Goal: Transaction & Acquisition: Purchase product/service

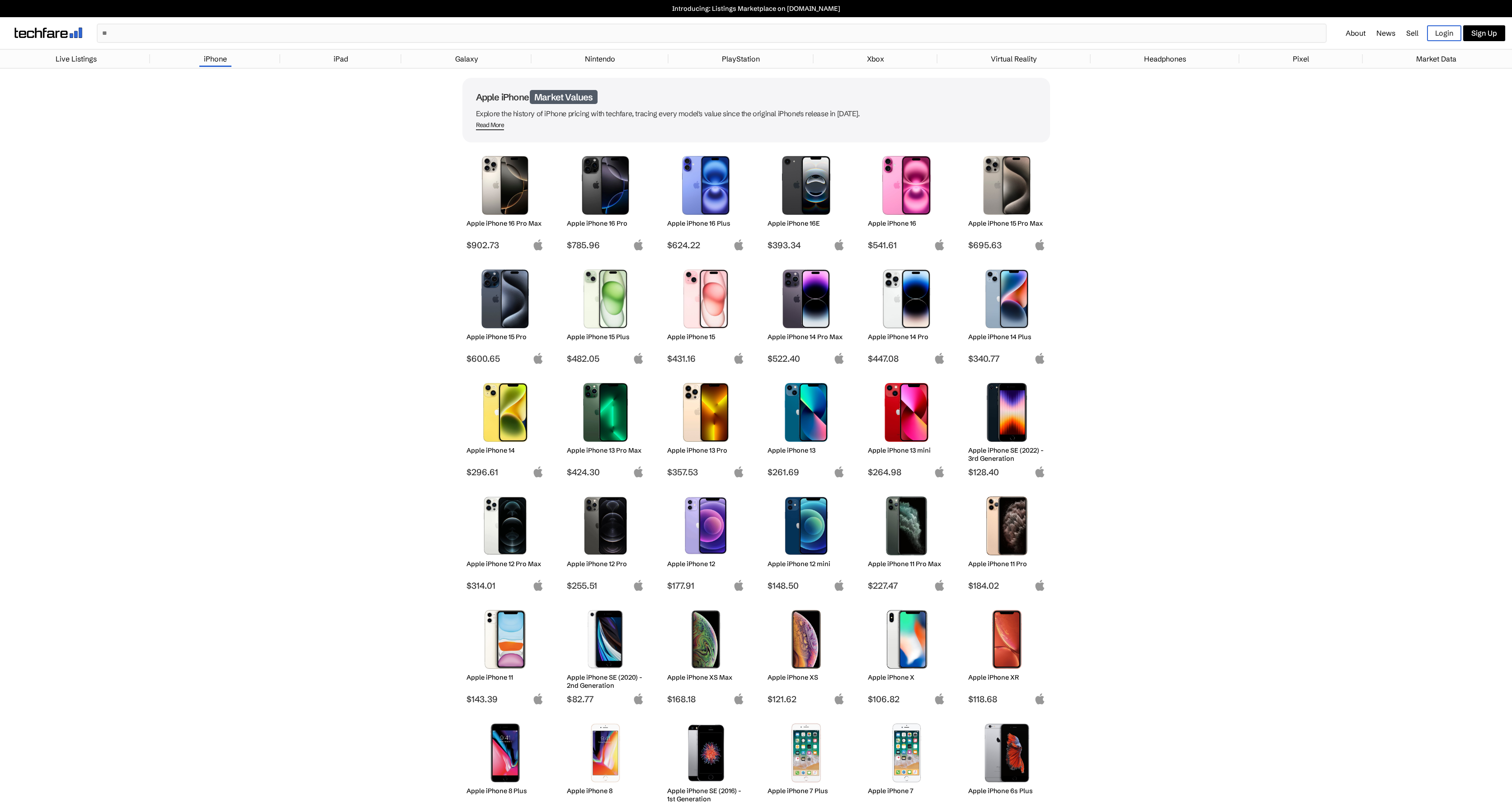
click at [504, 304] on img at bounding box center [505, 299] width 64 height 59
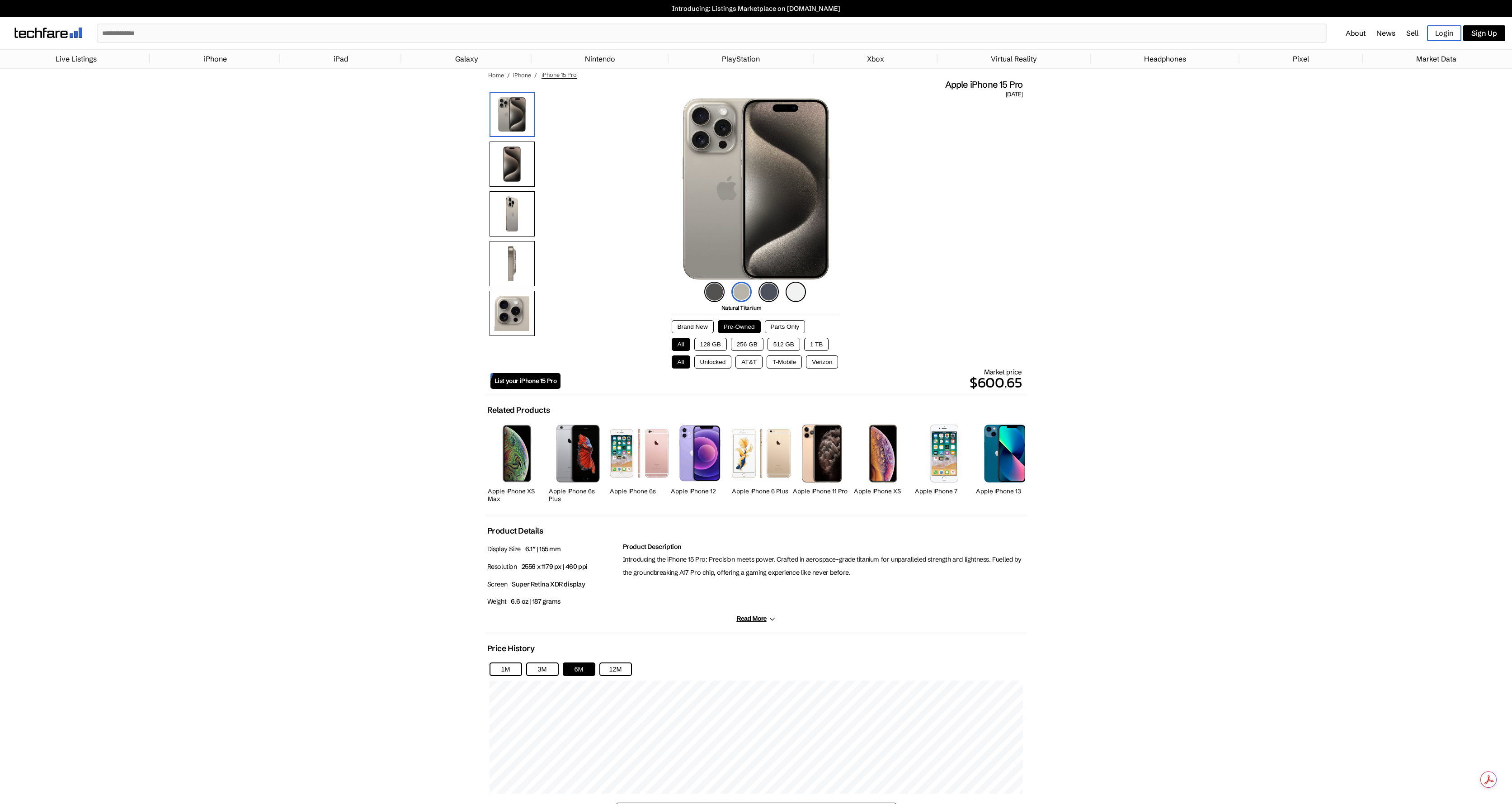
click at [693, 328] on button "Brand New" at bounding box center [693, 326] width 42 height 13
click at [728, 329] on button "Pre-Owned" at bounding box center [739, 326] width 43 height 13
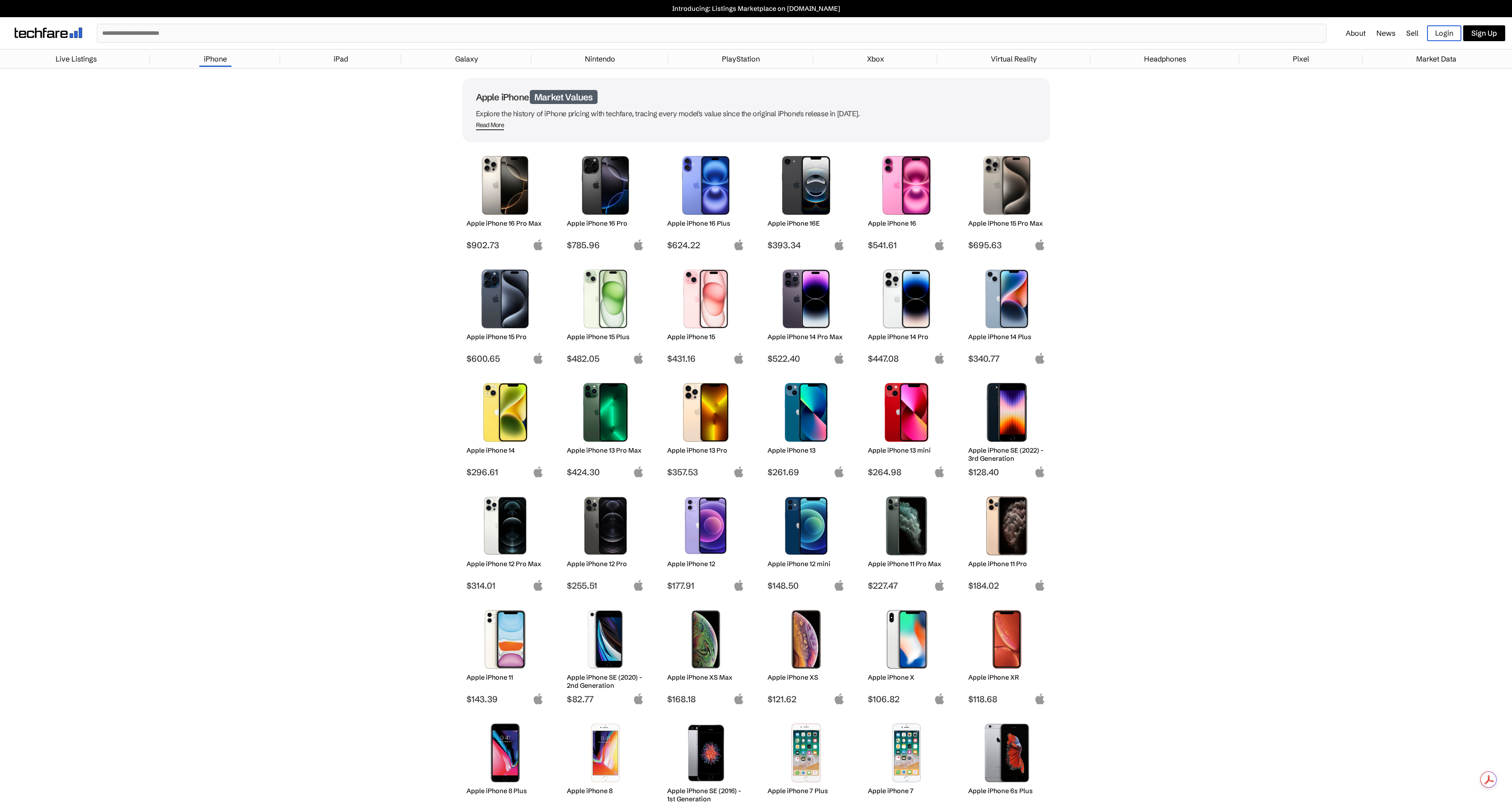
click at [597, 189] on img at bounding box center [605, 185] width 64 height 59
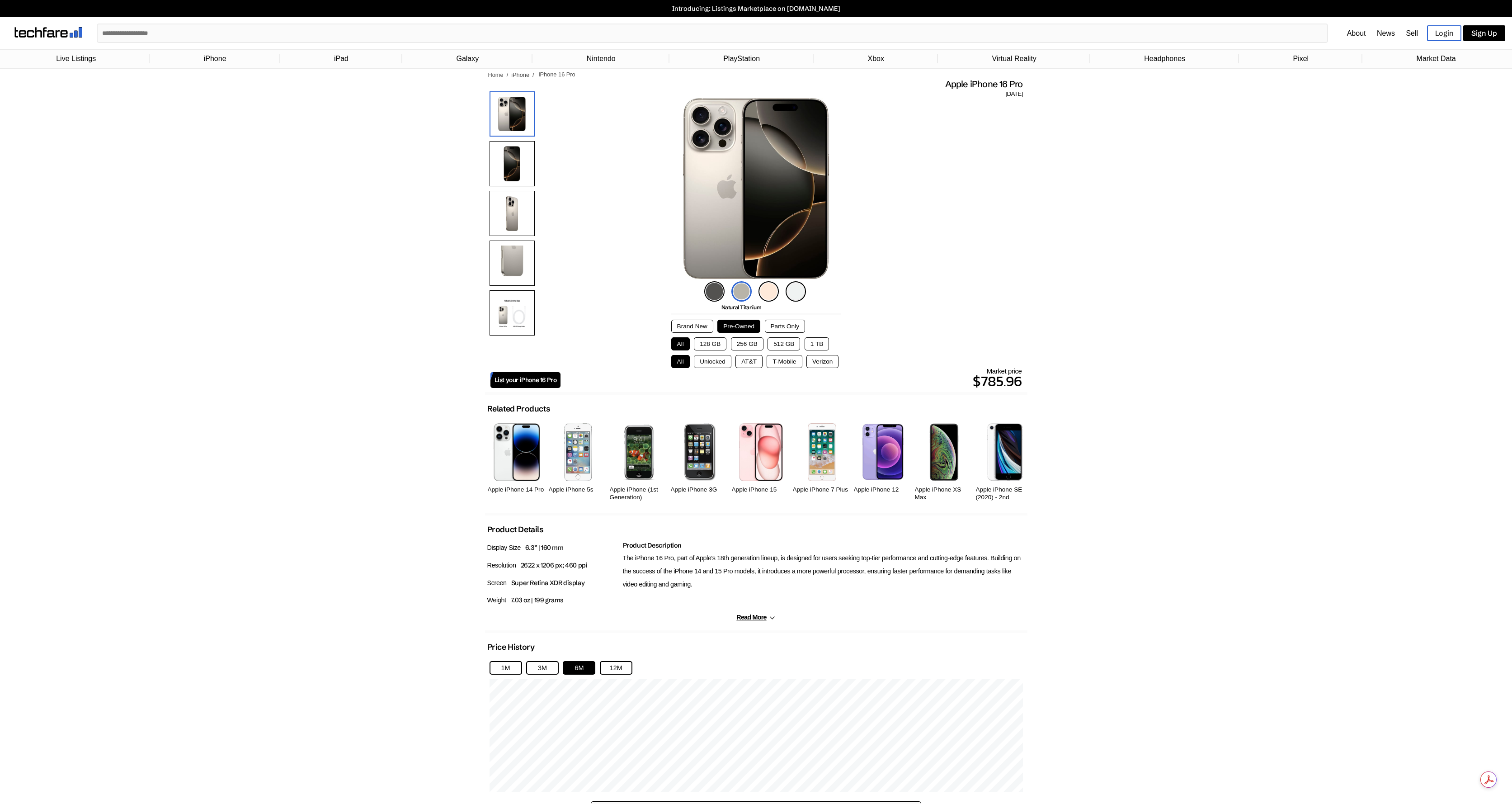
click at [709, 344] on button "128 GB" at bounding box center [710, 344] width 32 height 13
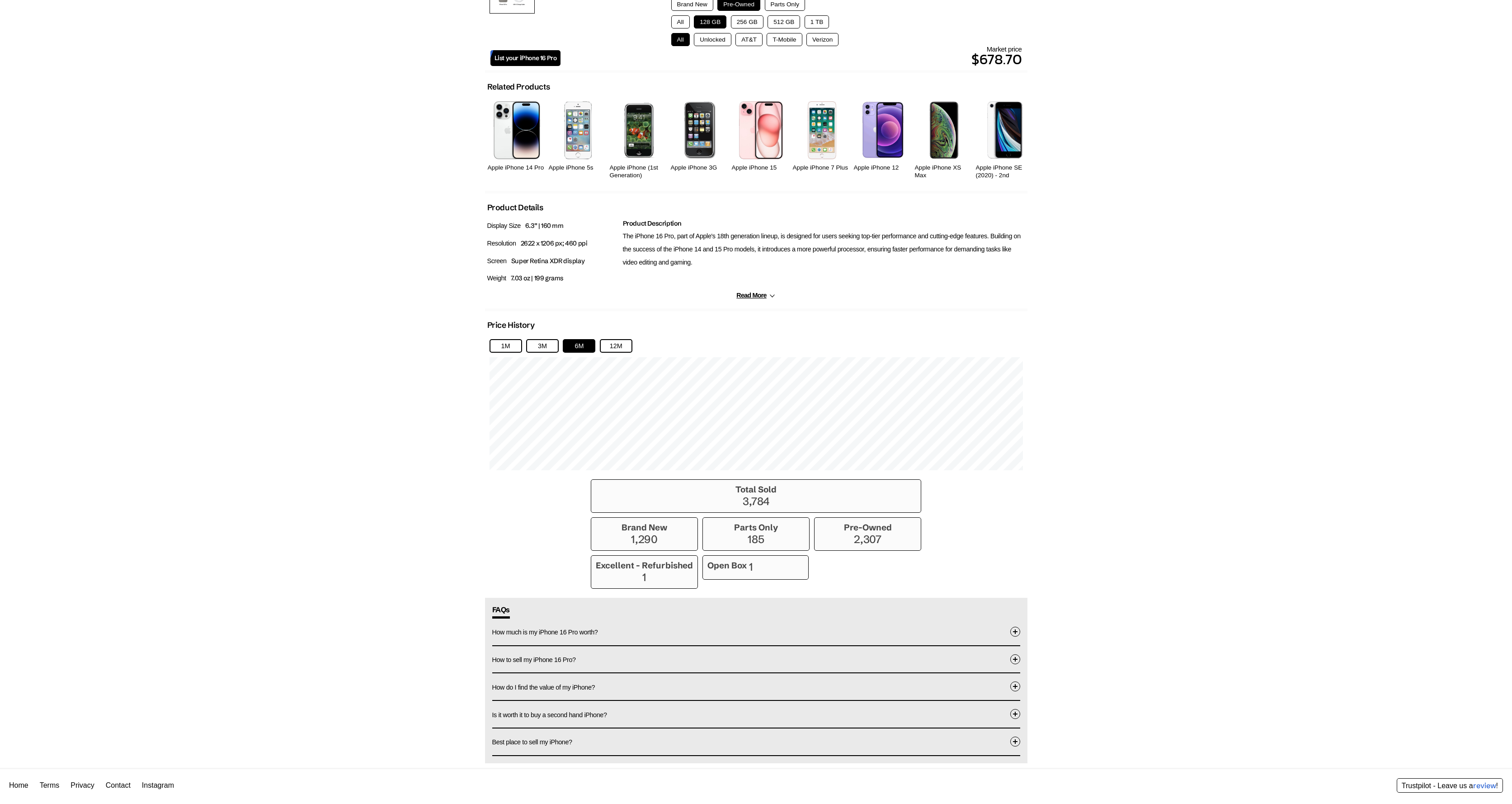
scroll to position [344, 0]
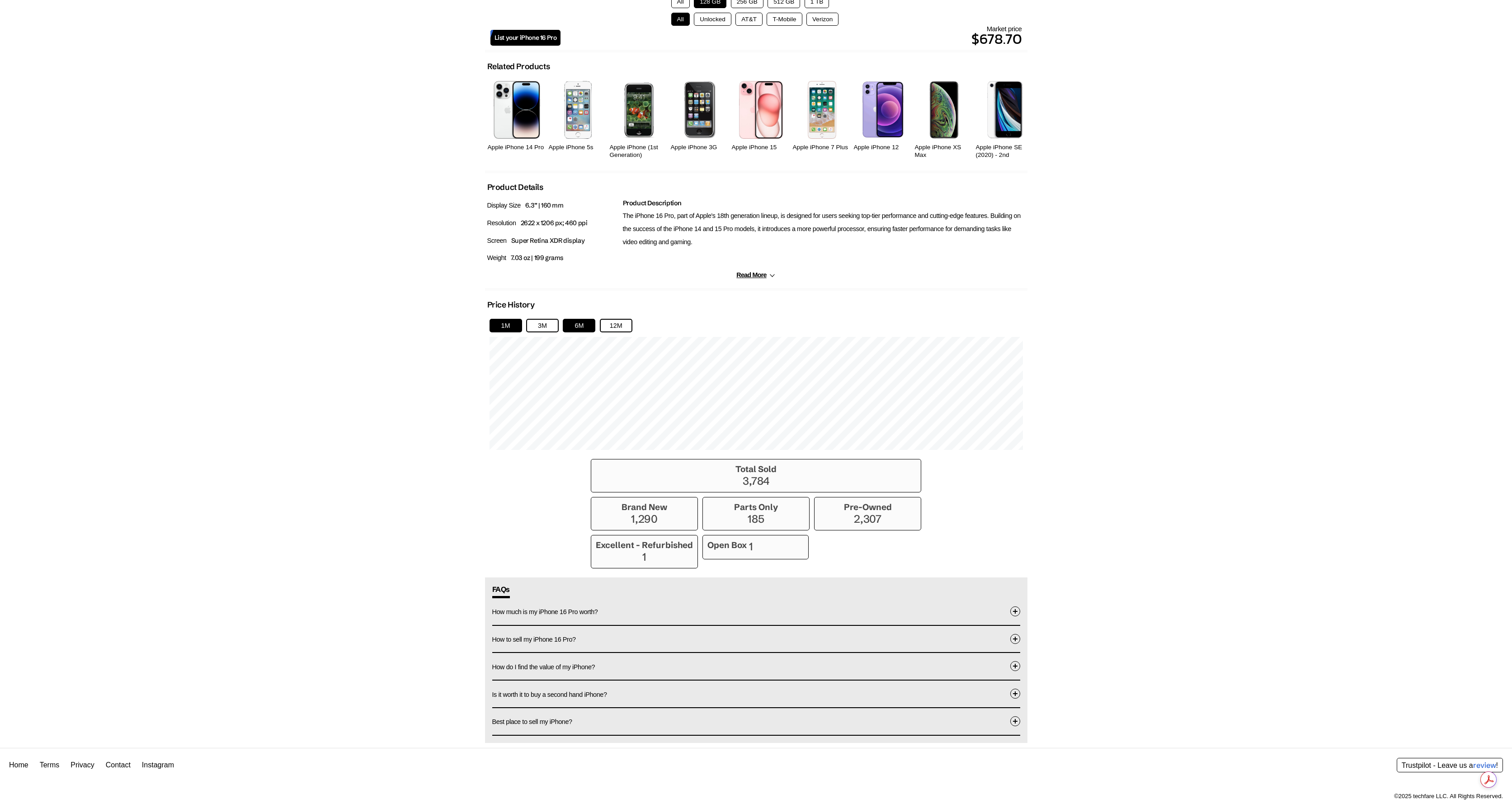
click at [500, 329] on button "1M" at bounding box center [505, 325] width 32 height 13
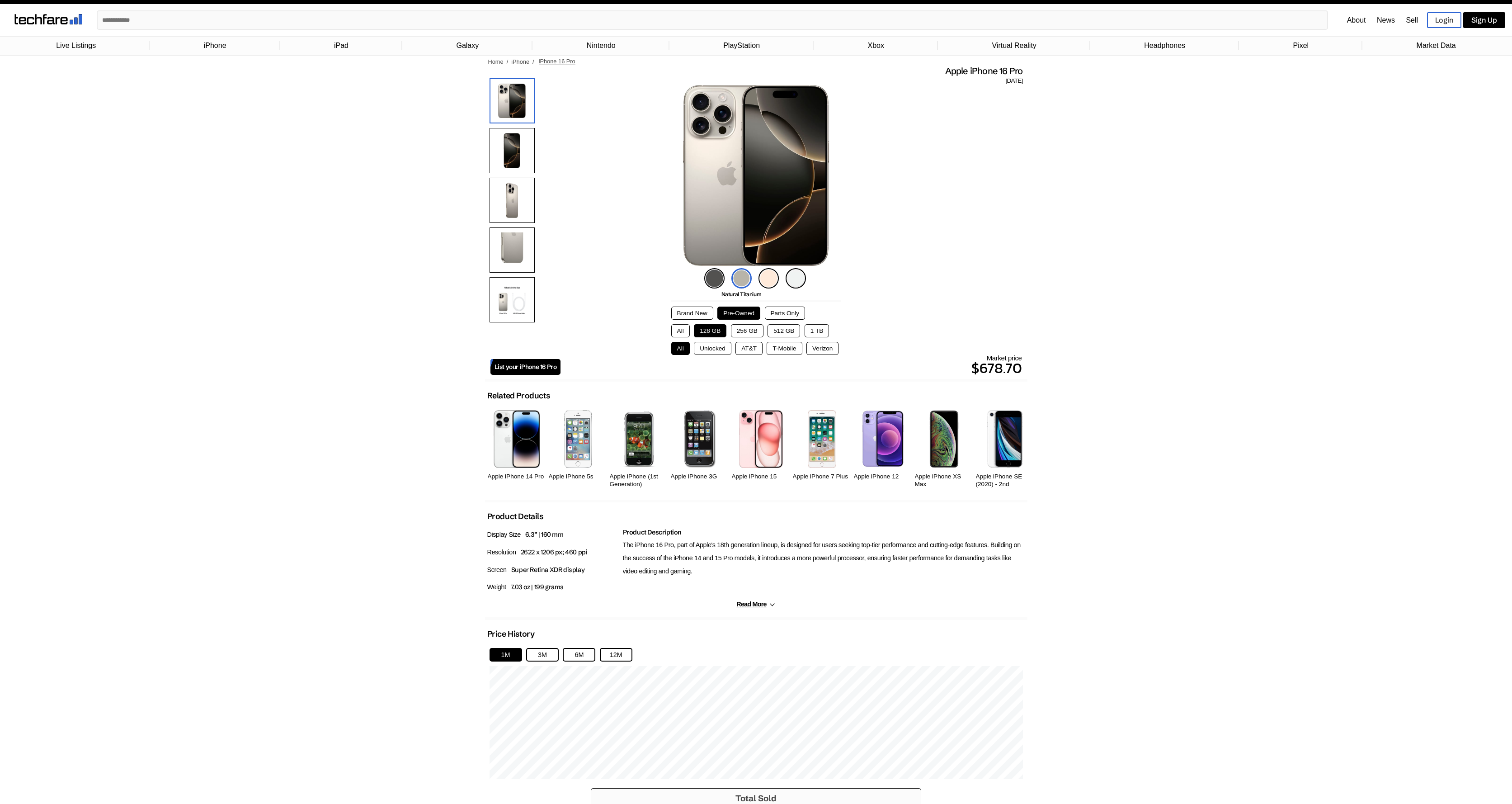
scroll to position [0, 0]
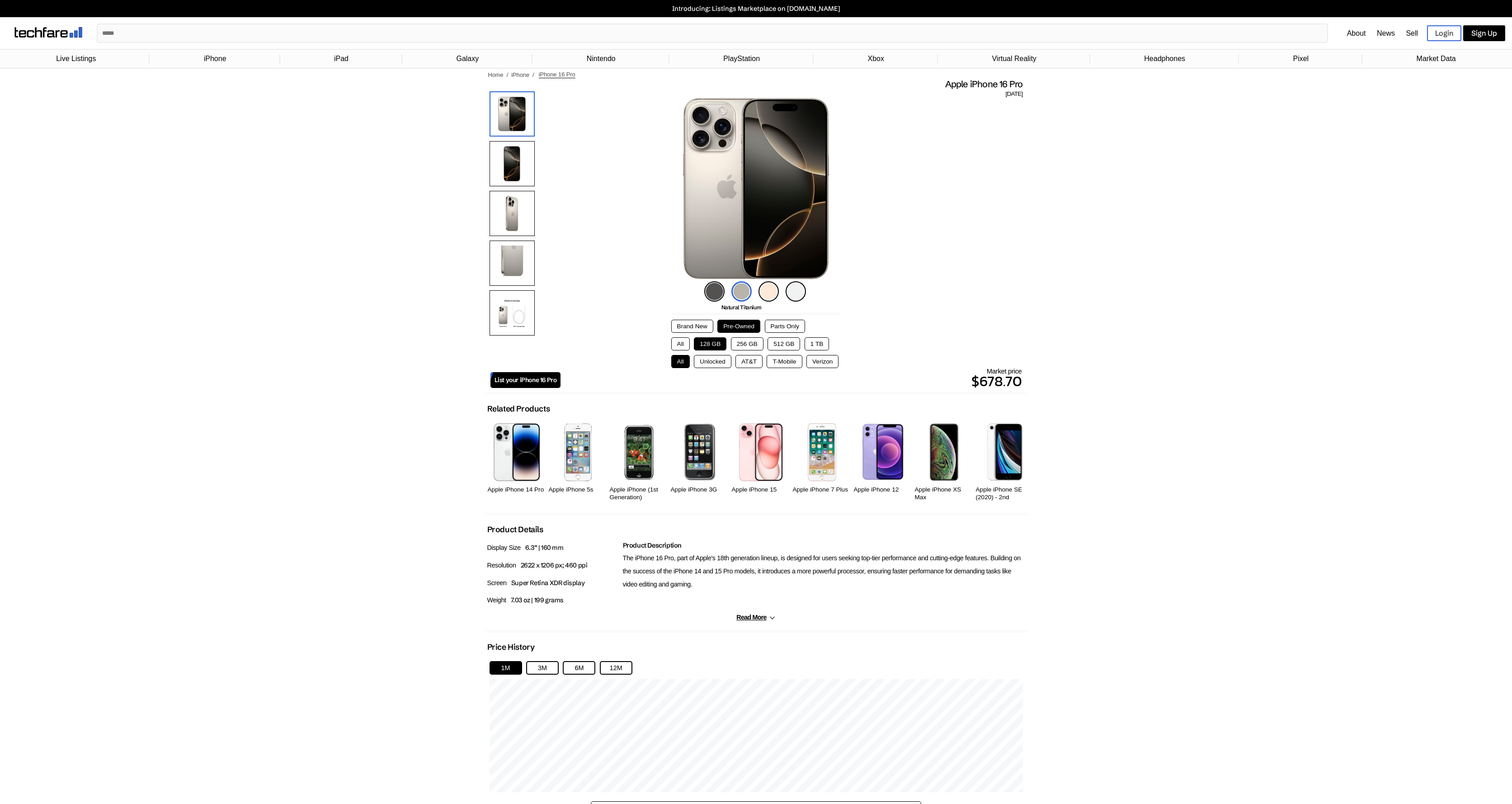
click at [709, 365] on button "Unlocked" at bounding box center [713, 361] width 38 height 13
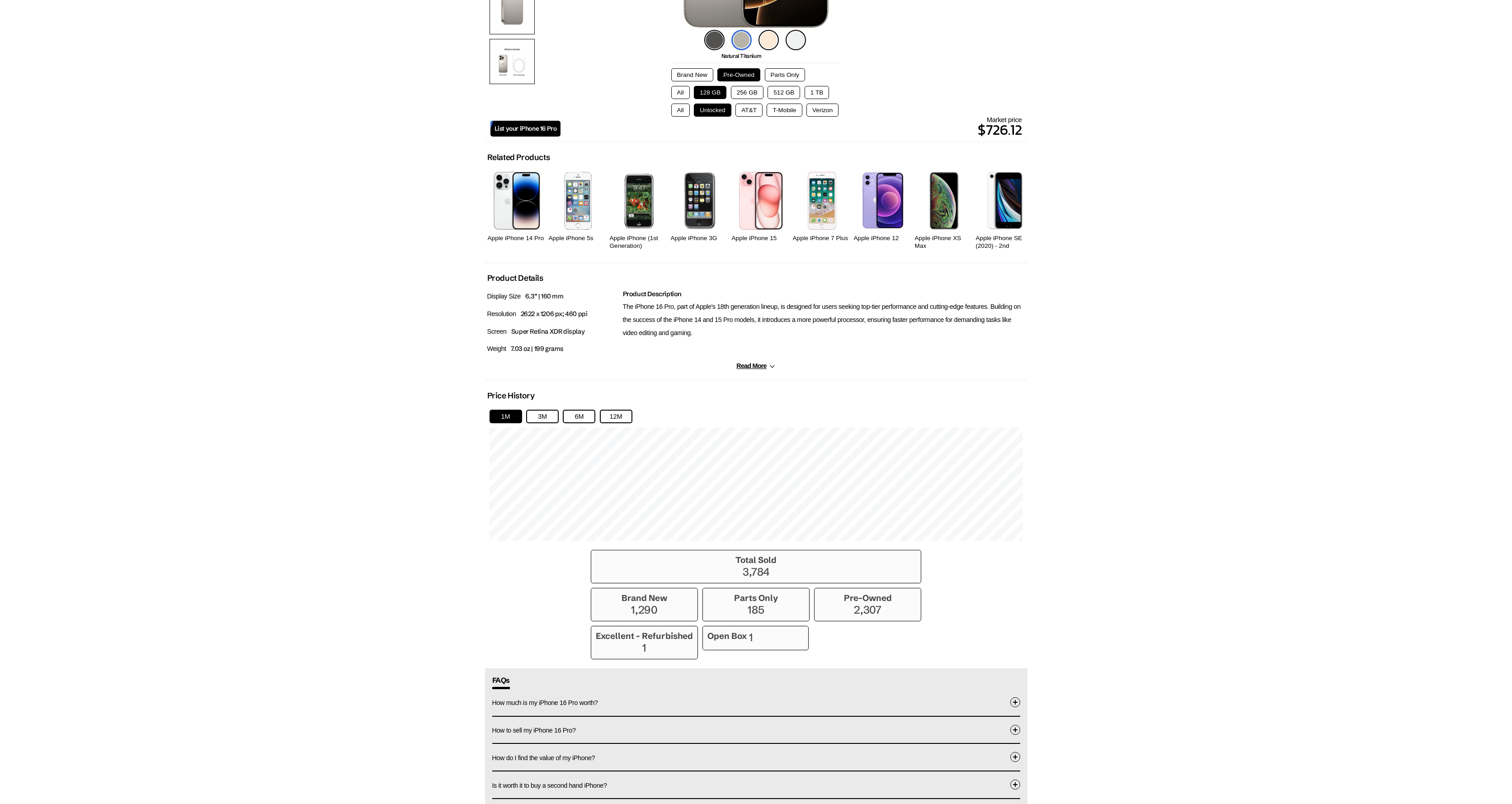
scroll to position [344, 0]
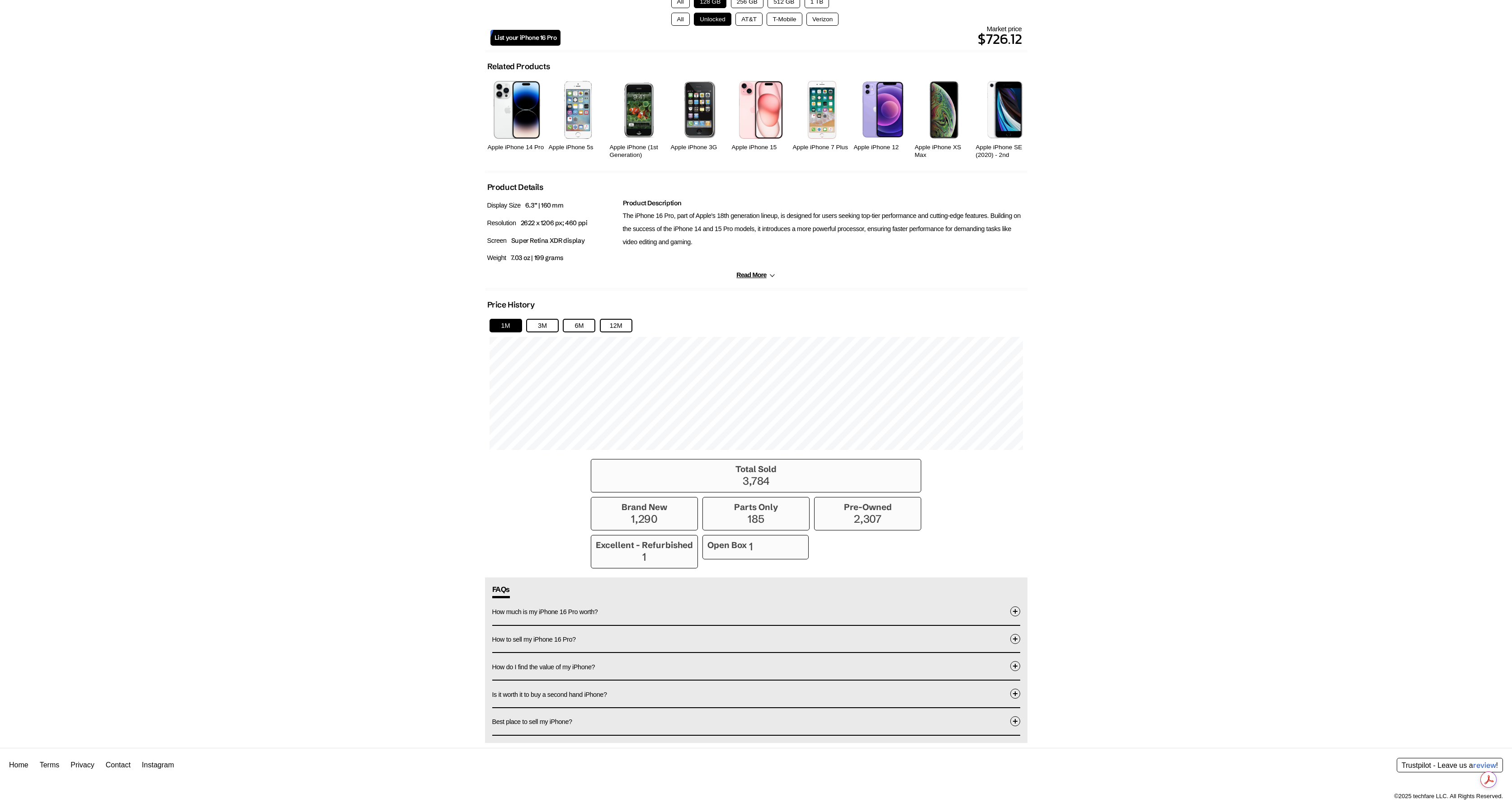
click at [746, 477] on p "3,784" at bounding box center [756, 481] width 321 height 13
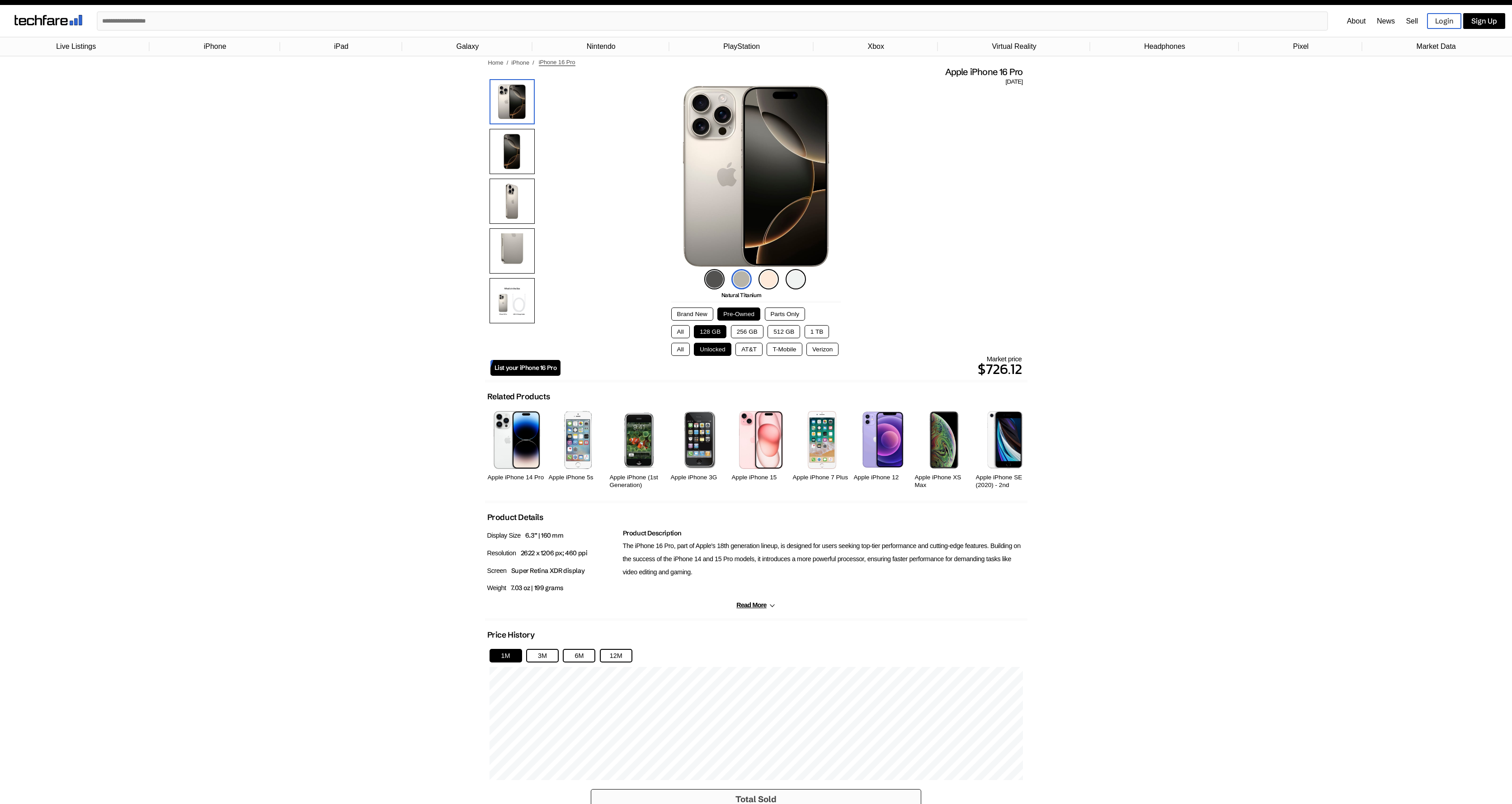
scroll to position [0, 0]
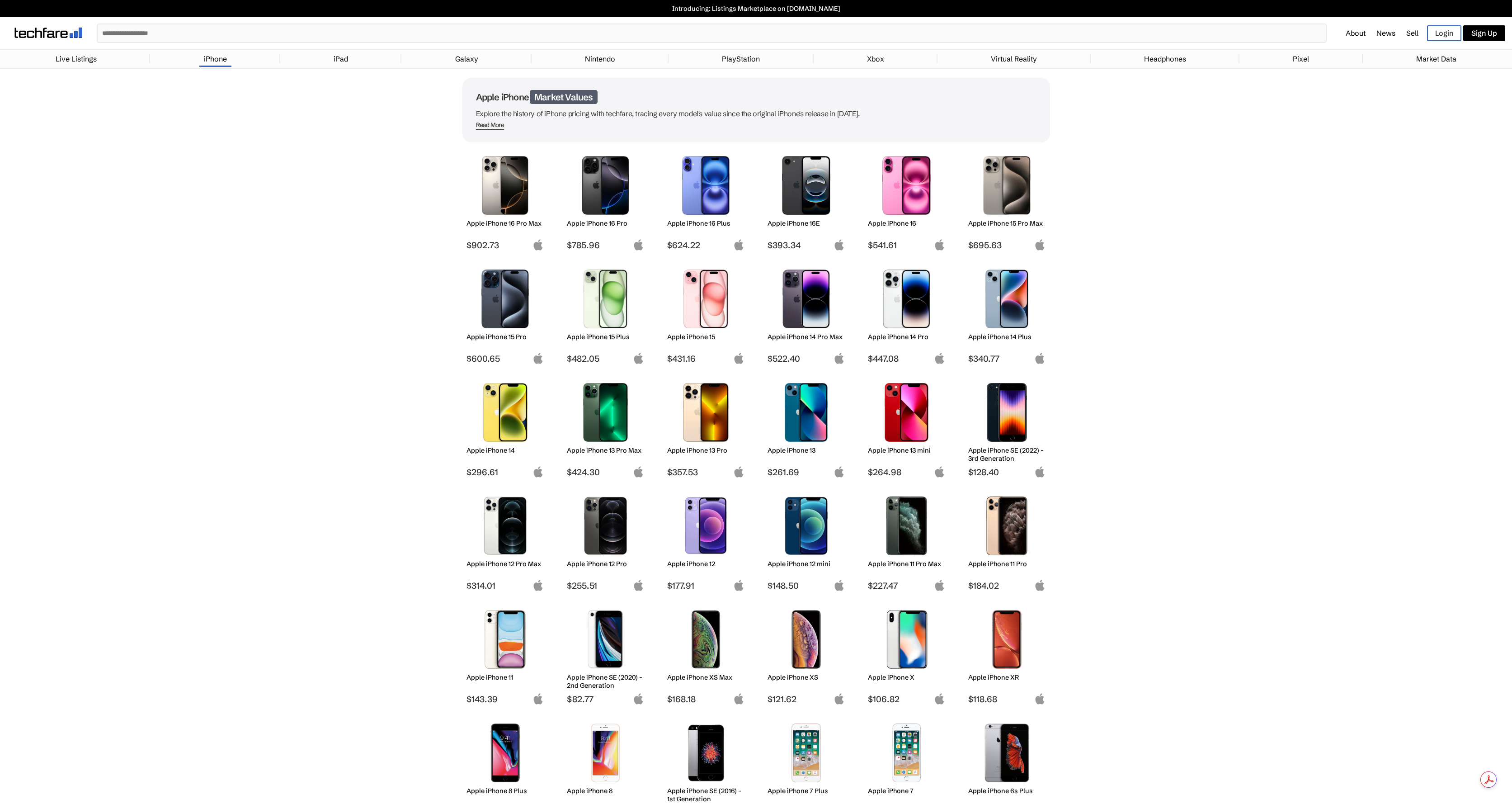
click at [502, 308] on img at bounding box center [505, 299] width 64 height 59
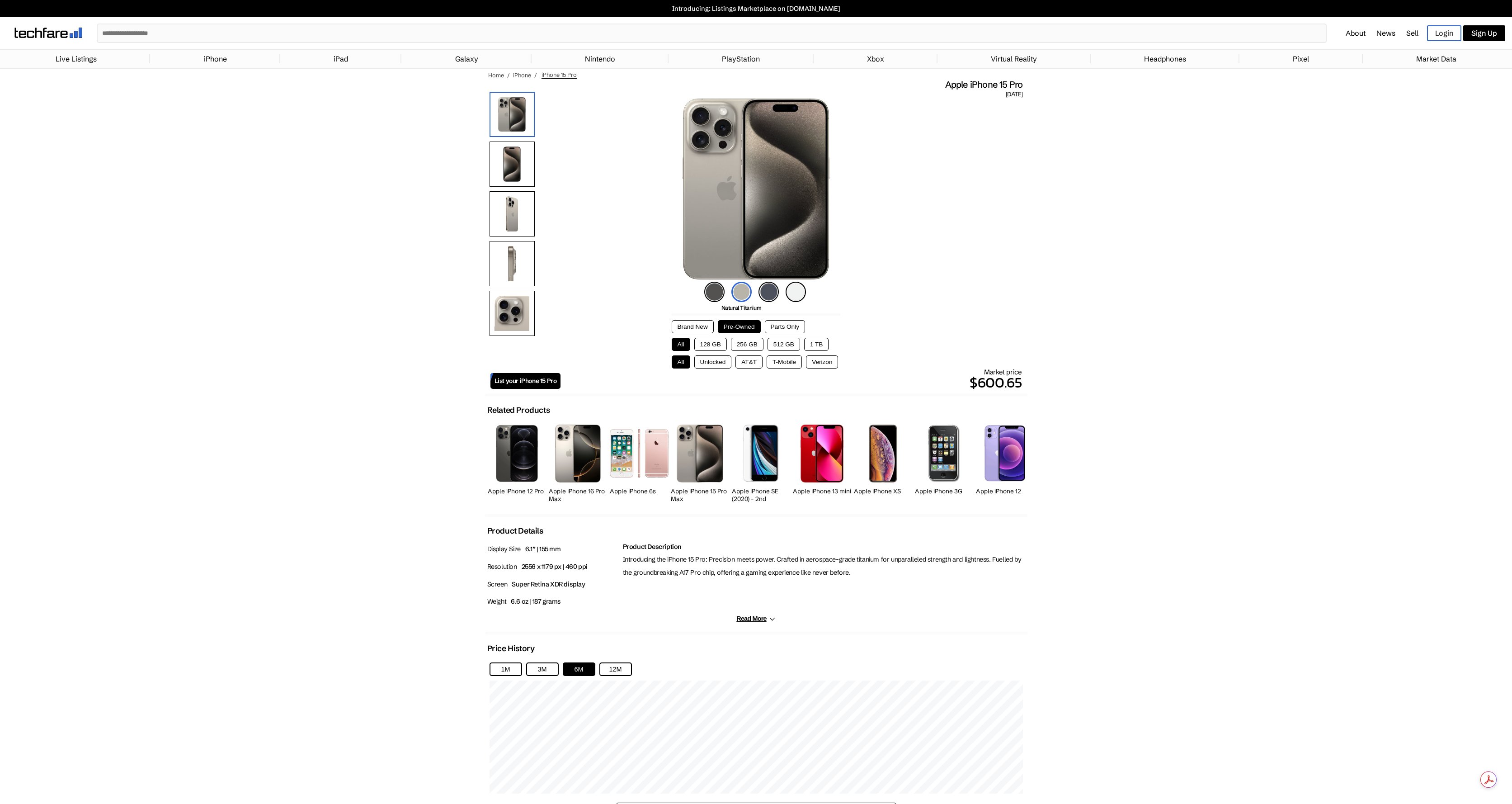
click at [708, 363] on button "Unlocked" at bounding box center [713, 362] width 38 height 13
click at [675, 366] on button "All" at bounding box center [682, 362] width 19 height 13
click at [700, 363] on button "Unlocked" at bounding box center [713, 362] width 38 height 13
click at [704, 347] on button "128 GB" at bounding box center [710, 344] width 32 height 13
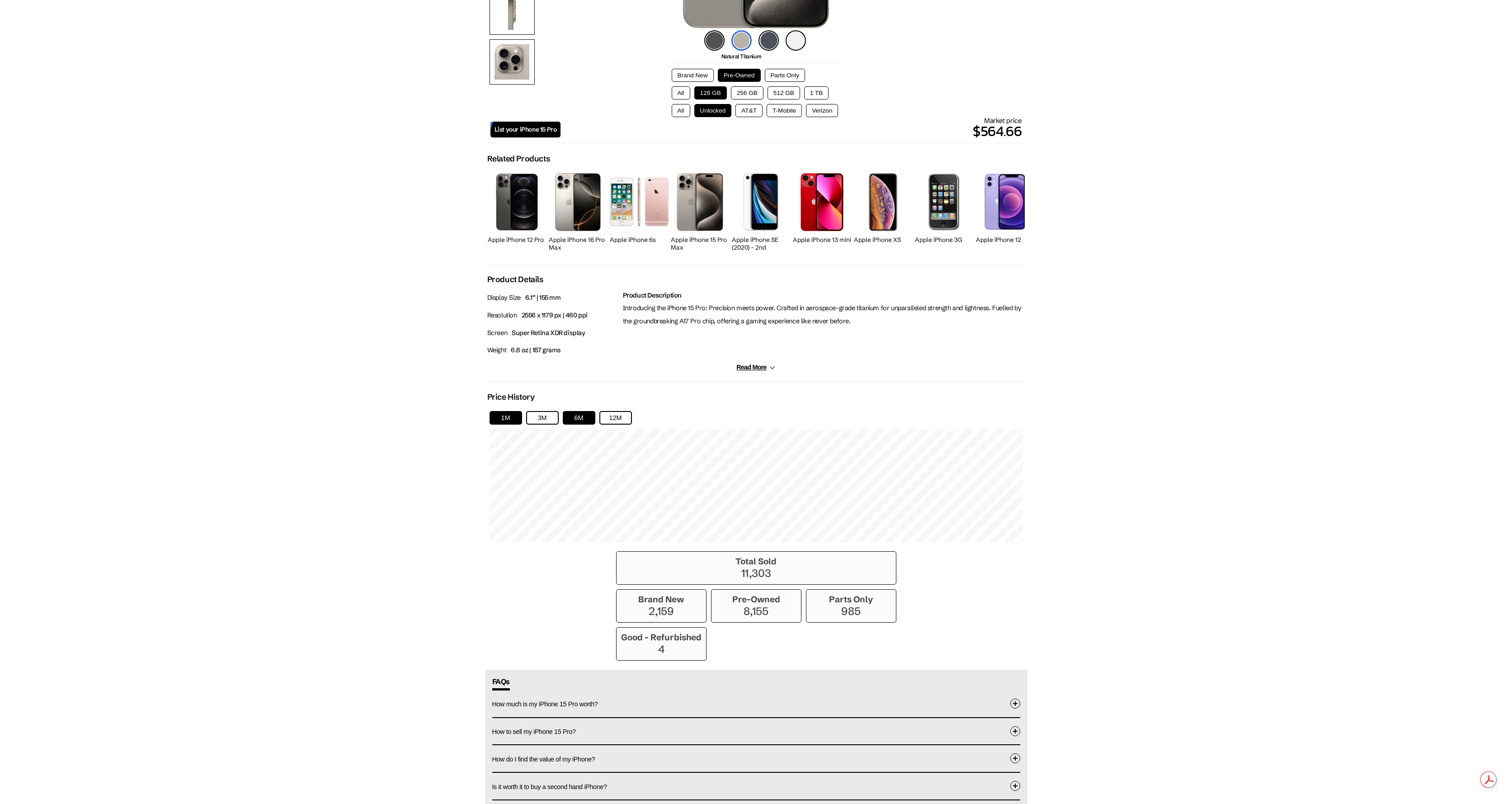
click at [507, 421] on button "1M" at bounding box center [505, 418] width 32 height 13
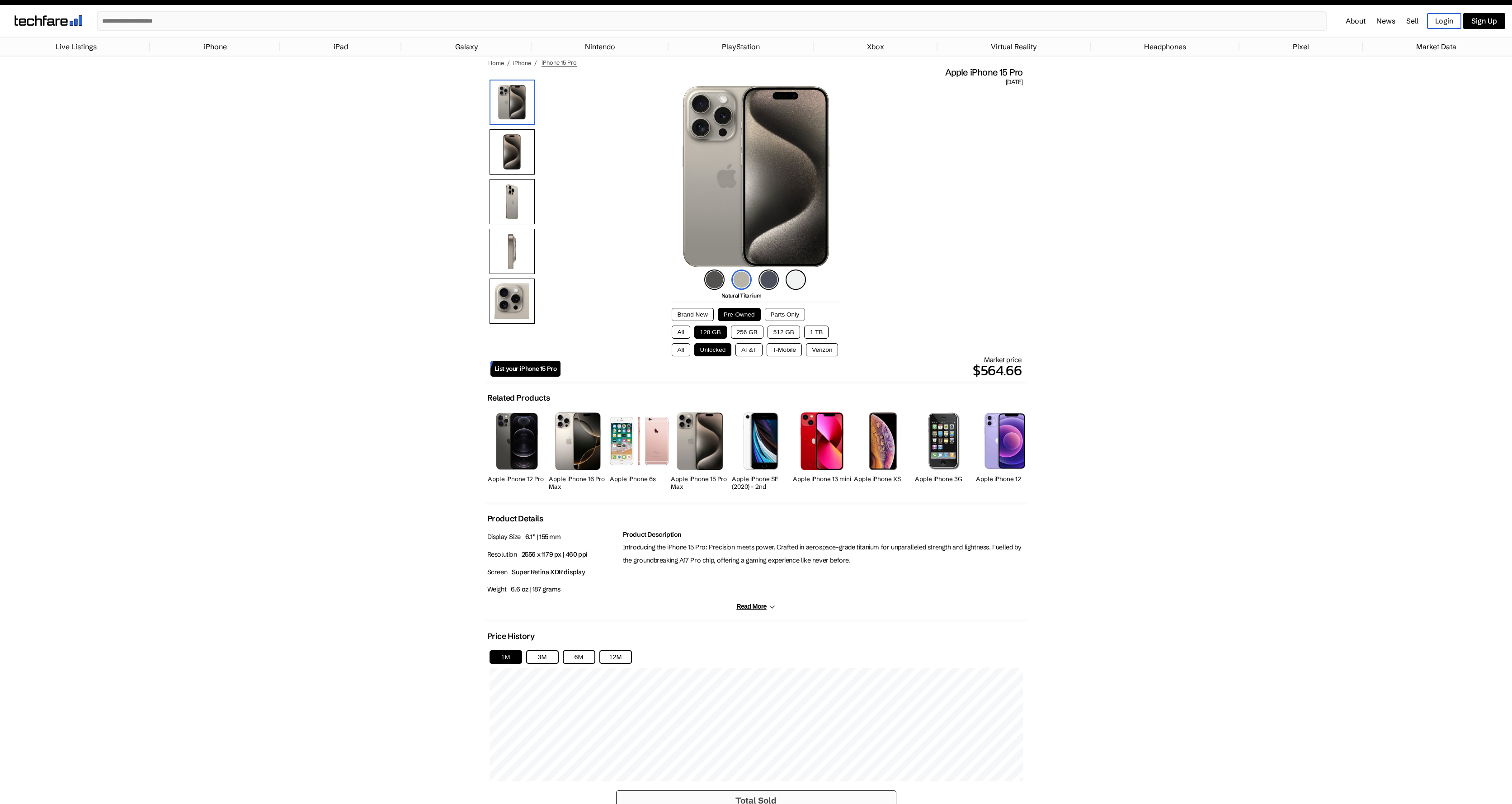
scroll to position [1, 0]
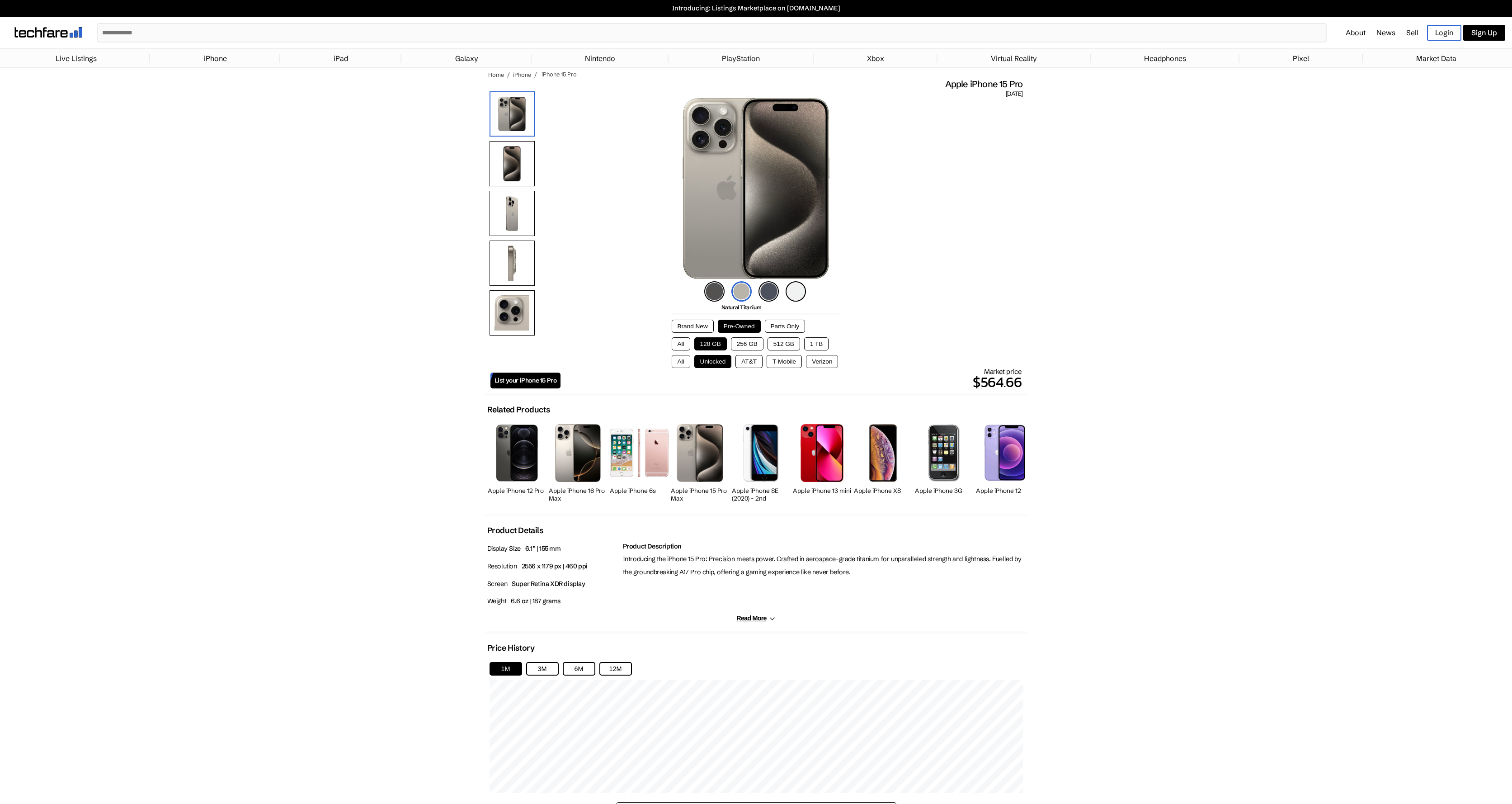
click at [84, 61] on link "Live Listings" at bounding box center [76, 58] width 50 height 18
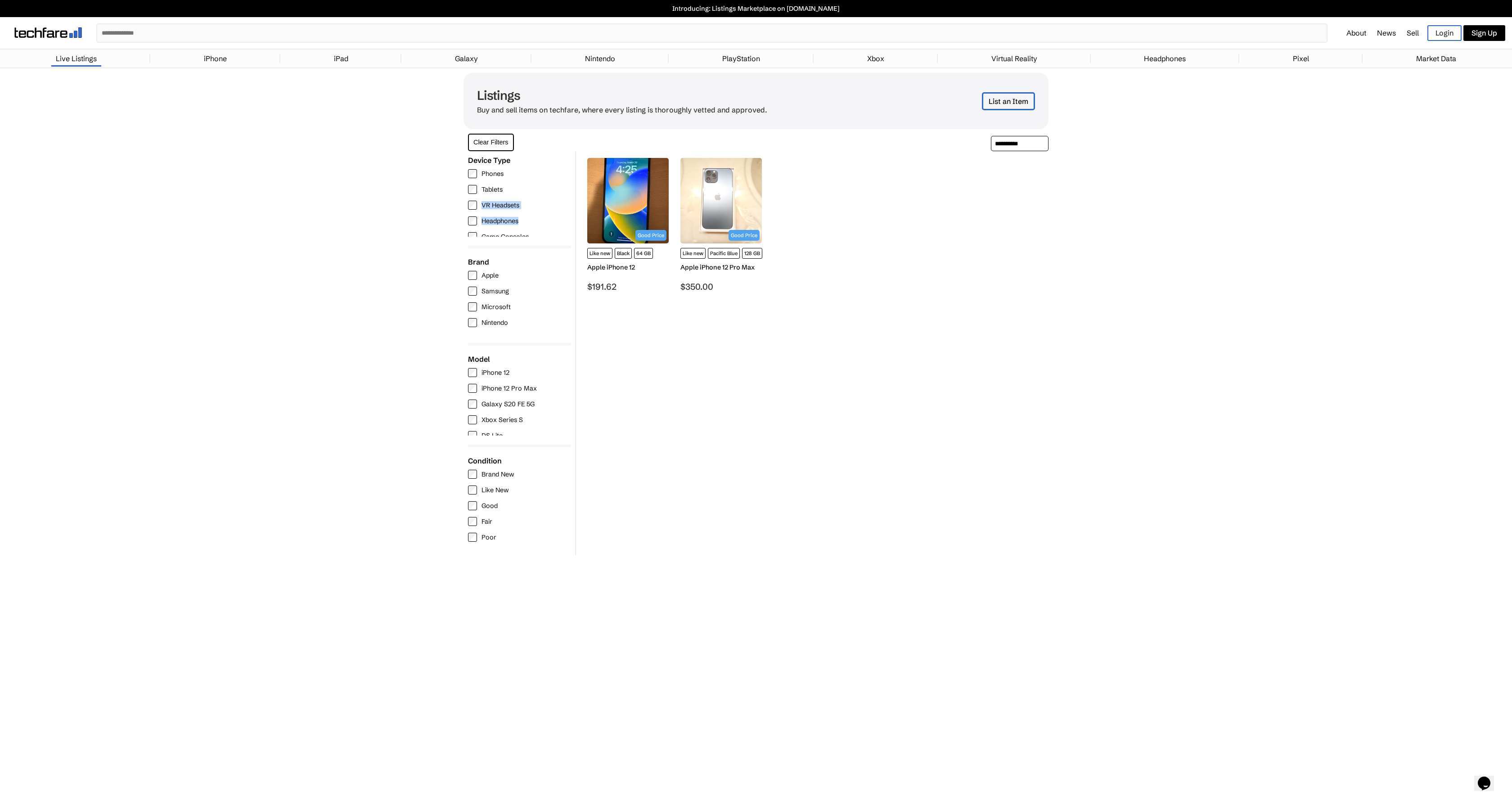
scroll to position [11, 0]
drag, startPoint x: 568, startPoint y: 208, endPoint x: 570, endPoint y: 242, distance: 34.1
click at [570, 242] on div "Filters ✕ See Results Device Type Phones Tablets VR Headsets Headphones Game Co…" at bounding box center [519, 353] width 112 height 404
click at [703, 343] on div "Good Price Like new Black 64 GB Apple iPhone 12 $191.62" at bounding box center [814, 353] width 468 height 404
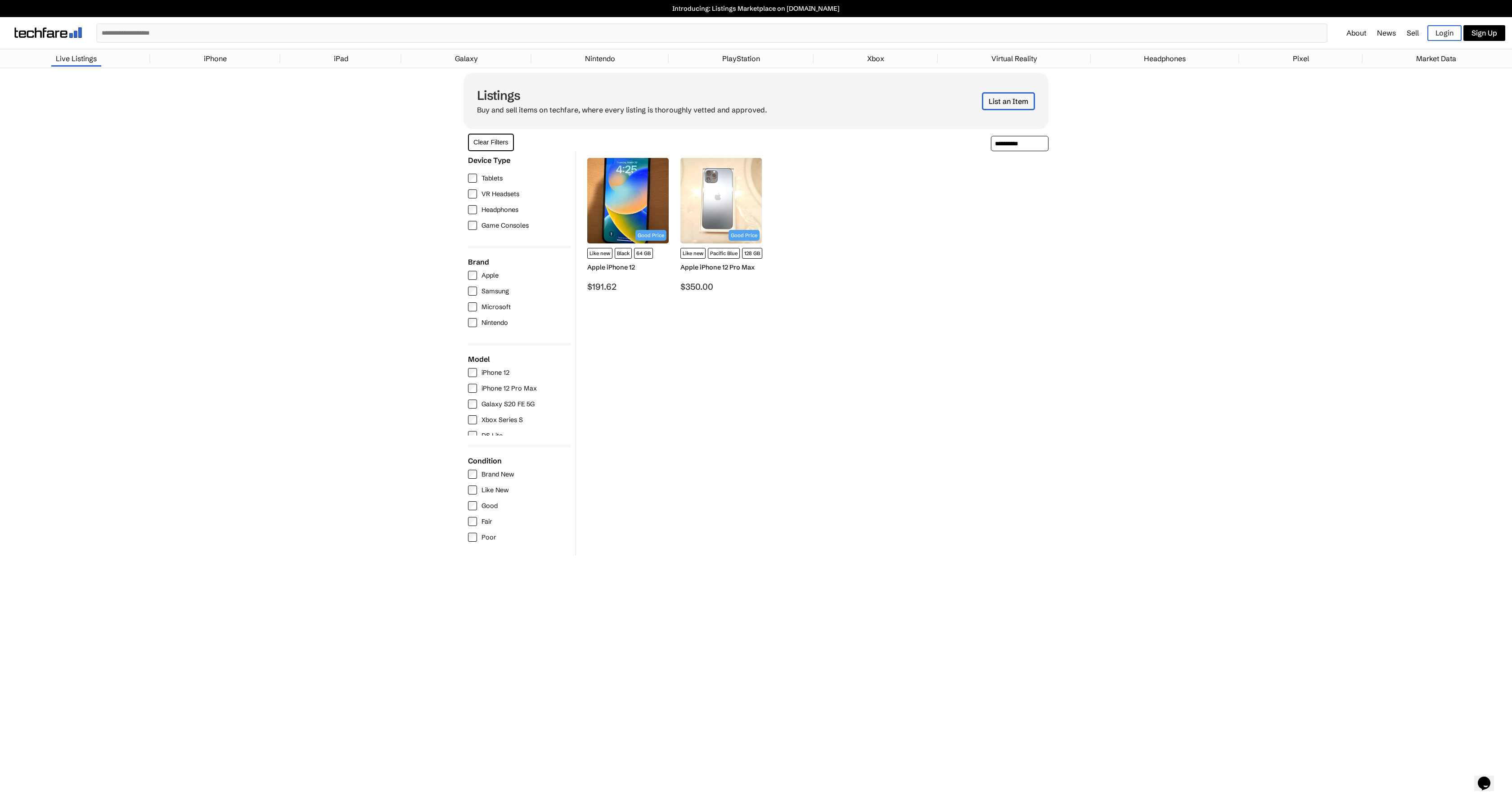
click at [703, 343] on div "Good Price Like new Black 64 GB Apple iPhone 12 $191.62" at bounding box center [814, 353] width 468 height 404
click at [293, 248] on body "Introducing: Listings Marketplace on [DOMAIN_NAME] ✕ About News Sell Login Sign…" at bounding box center [756, 278] width 1512 height 555
click at [958, 260] on div "Good Price Like new Black 64 GB Apple iPhone 12 $191.62 Like new 128 GB" at bounding box center [814, 225] width 459 height 139
